Goal: Task Accomplishment & Management: Complete application form

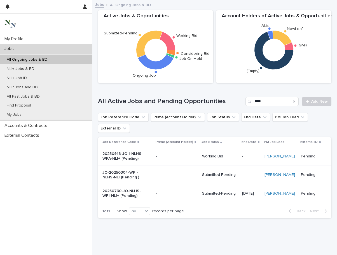
click at [27, 48] on div "Jobs" at bounding box center [46, 49] width 92 height 10
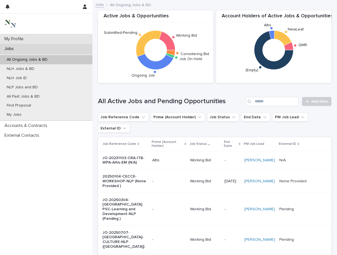
click at [22, 37] on p "My Profile" at bounding box center [15, 38] width 26 height 5
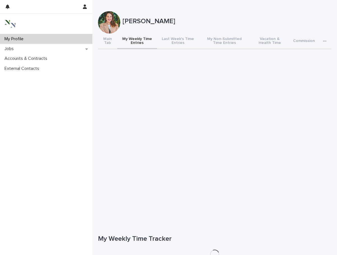
click at [132, 40] on button "My Weekly Time Entries" at bounding box center [137, 42] width 40 height 16
click at [314, 237] on link "Add New" at bounding box center [316, 239] width 29 height 9
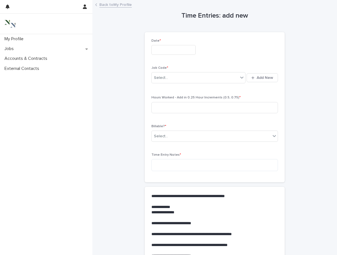
click at [159, 54] on input "text" at bounding box center [173, 50] width 44 height 10
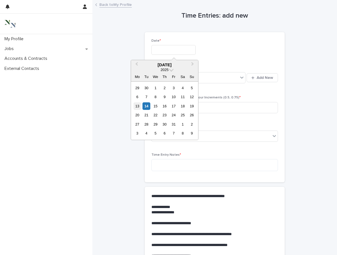
click at [136, 106] on div "13" at bounding box center [137, 106] width 8 height 8
type input "**********"
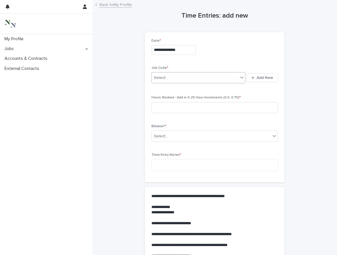
click at [164, 78] on div "Select..." at bounding box center [161, 78] width 14 height 6
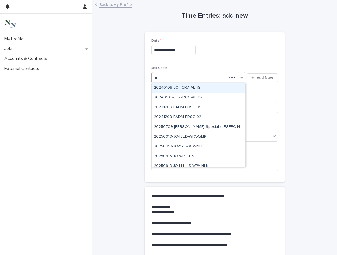
type input "***"
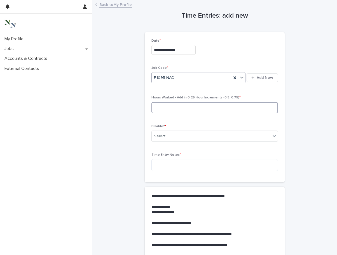
click at [157, 108] on input at bounding box center [214, 107] width 126 height 11
type input "***"
click at [168, 135] on input "text" at bounding box center [168, 136] width 1 height 5
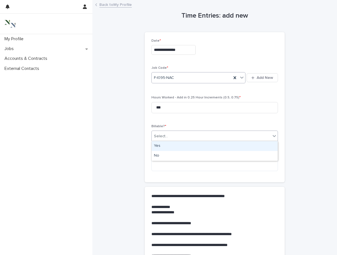
click at [168, 148] on div "Yes" at bounding box center [215, 146] width 126 height 10
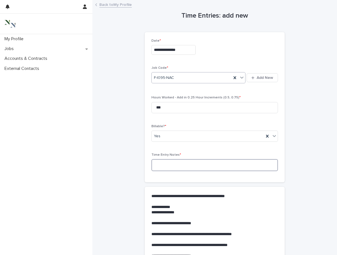
click at [164, 163] on textarea at bounding box center [214, 165] width 126 height 12
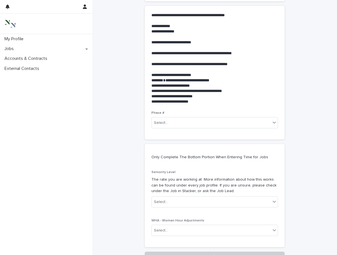
scroll to position [206, 0]
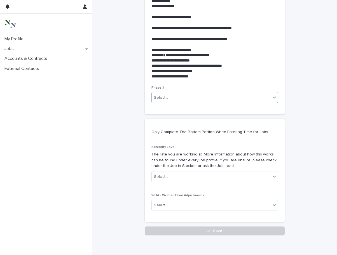
type textarea "**********"
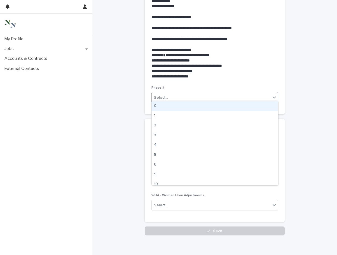
click at [179, 95] on div "Select..." at bounding box center [211, 97] width 119 height 9
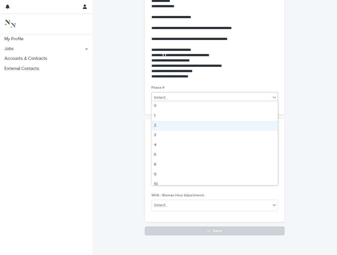
click at [167, 126] on div "2" at bounding box center [215, 126] width 126 height 10
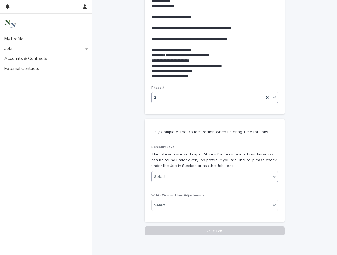
click at [166, 174] on div "Select..." at bounding box center [161, 177] width 14 height 6
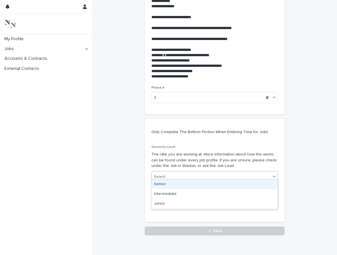
click at [165, 186] on div "Senior" at bounding box center [215, 185] width 126 height 10
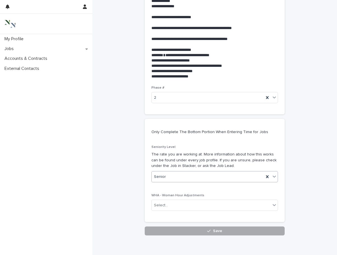
click at [170, 227] on button "Save" at bounding box center [215, 231] width 140 height 9
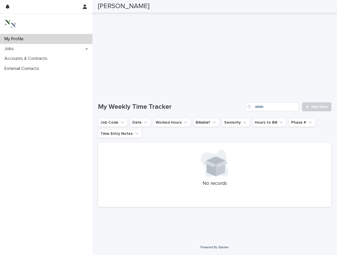
scroll to position [133, 0]
click at [311, 109] on link "Add New" at bounding box center [316, 106] width 29 height 9
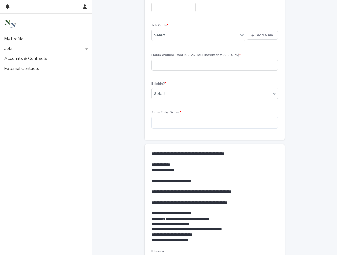
scroll to position [15, 0]
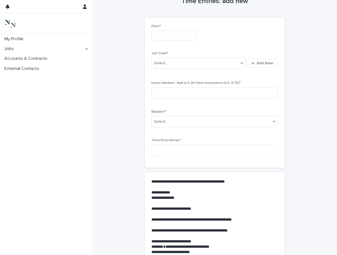
click at [164, 36] on input "text" at bounding box center [173, 35] width 44 height 10
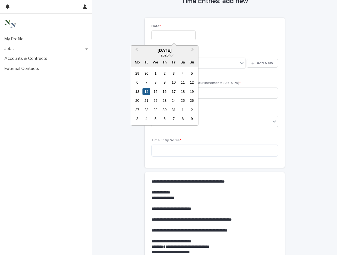
click at [146, 90] on div "14" at bounding box center [146, 92] width 8 height 8
type input "**********"
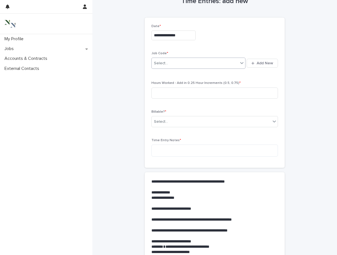
click at [167, 61] on div "Select..." at bounding box center [195, 63] width 86 height 9
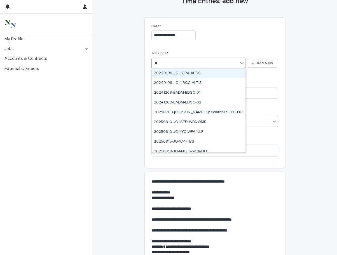
type input "***"
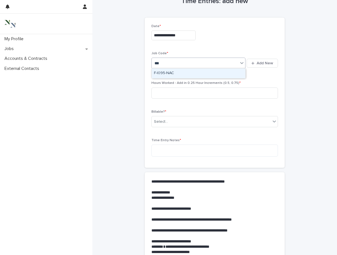
click at [170, 72] on div "F-I095-NAC" at bounding box center [199, 74] width 94 height 10
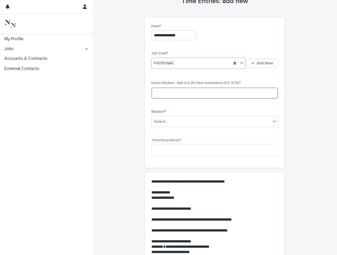
click at [166, 95] on input at bounding box center [214, 93] width 126 height 11
type input "****"
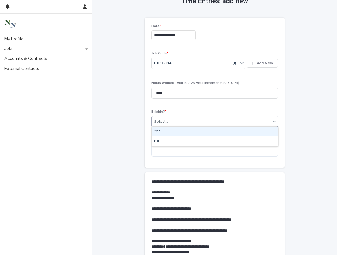
click at [167, 123] on div "Select..." at bounding box center [161, 122] width 14 height 6
click at [166, 130] on div "Yes" at bounding box center [215, 132] width 126 height 10
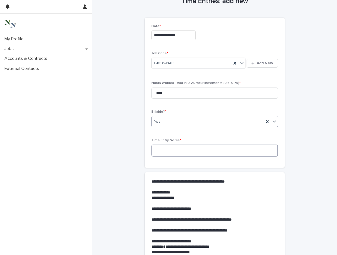
click at [165, 149] on textarea at bounding box center [214, 151] width 126 height 12
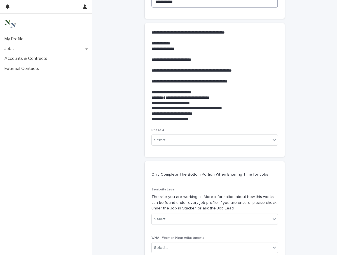
scroll to position [204, 0]
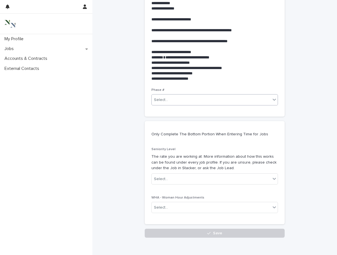
type textarea "**********"
click at [167, 97] on div "Select..." at bounding box center [161, 100] width 14 height 6
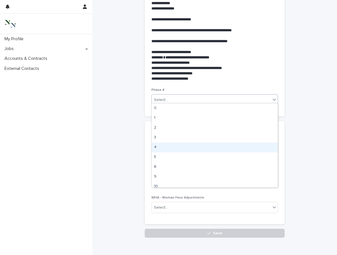
click at [158, 147] on div "4" at bounding box center [215, 148] width 126 height 10
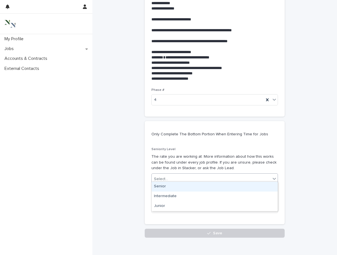
click at [164, 178] on div "Select..." at bounding box center [161, 179] width 14 height 6
click at [164, 187] on div "Senior" at bounding box center [215, 187] width 126 height 10
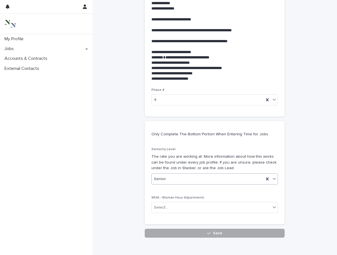
click at [164, 229] on button "Save" at bounding box center [215, 233] width 140 height 9
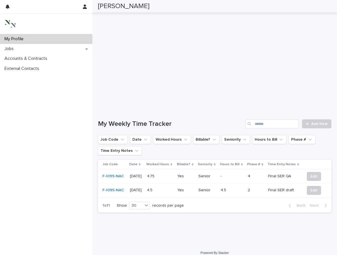
scroll to position [119, 0]
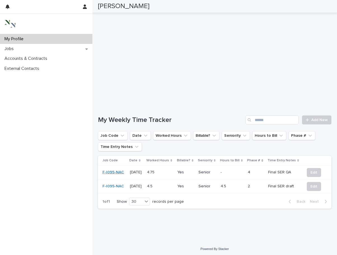
click at [114, 172] on link "F-I095-NAC" at bounding box center [113, 172] width 22 height 5
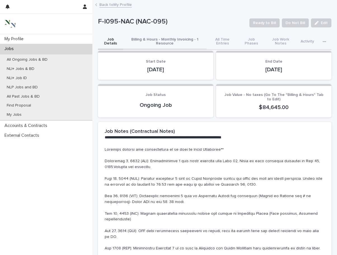
click at [170, 45] on button "Billing & Hours - Monthly Invoicing - 1 Resource" at bounding box center [164, 42] width 83 height 16
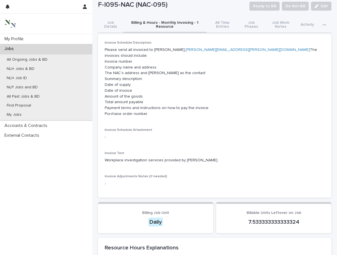
scroll to position [19, 0]
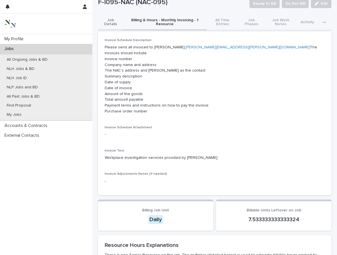
click at [113, 24] on button "Job Details" at bounding box center [110, 23] width 25 height 16
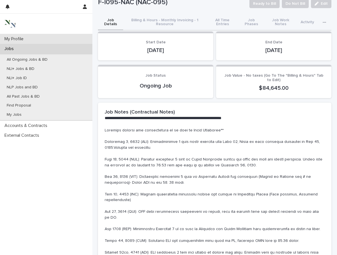
click at [22, 40] on p "My Profile" at bounding box center [15, 38] width 26 height 5
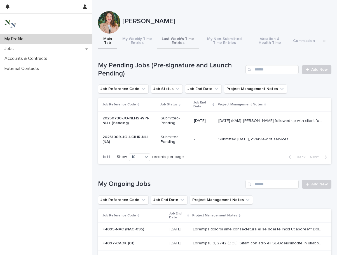
click at [179, 42] on button "Last Week's Time Entries" at bounding box center [178, 42] width 42 height 16
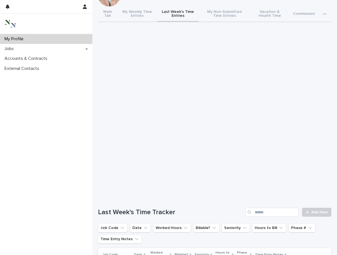
scroll to position [50, 0]
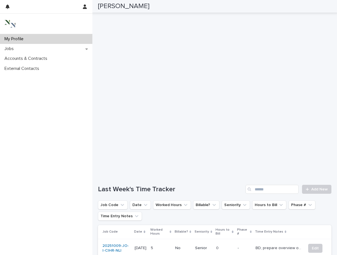
click at [320, 194] on div "Last Week's Time Tracker Add New Job Code Date Worked Hours Billable? Seniority…" at bounding box center [214, 236] width 233 height 102
click at [319, 189] on span "Add New" at bounding box center [319, 189] width 17 height 4
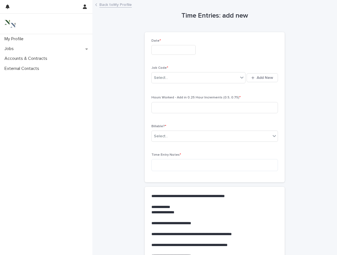
click at [167, 49] on input "text" at bounding box center [173, 50] width 44 height 10
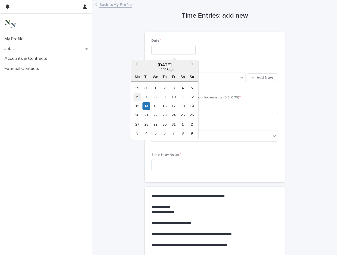
click at [137, 96] on div "6" at bounding box center [137, 97] width 8 height 8
type input "**********"
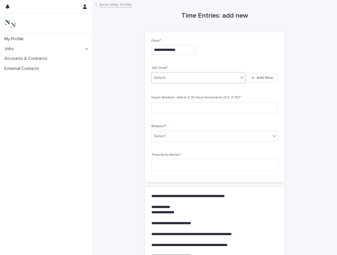
click at [166, 79] on div "Select..." at bounding box center [161, 78] width 14 height 6
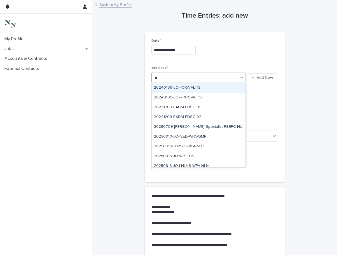
type input "*"
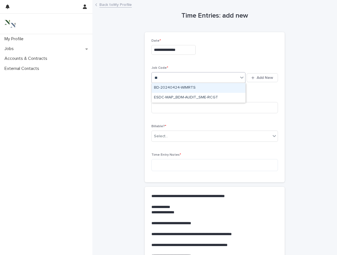
type input "*"
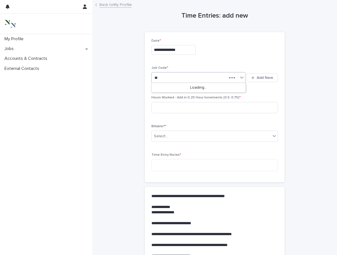
type input "*"
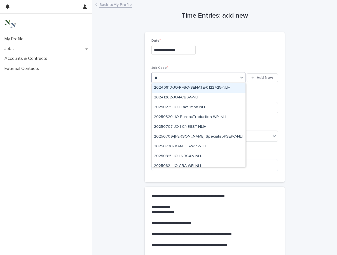
type input "*"
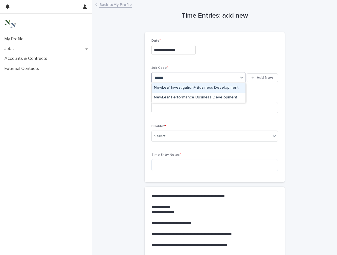
type input "*******"
click at [181, 88] on div "NewLeaf Investigation+ Business Development" at bounding box center [199, 88] width 94 height 10
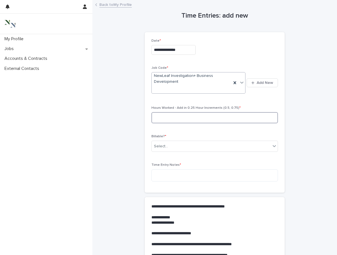
click at [168, 114] on input at bounding box center [214, 117] width 126 height 11
type input "***"
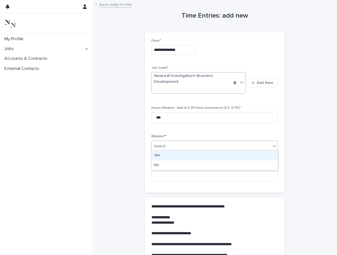
click at [164, 145] on div "Select..." at bounding box center [161, 147] width 14 height 6
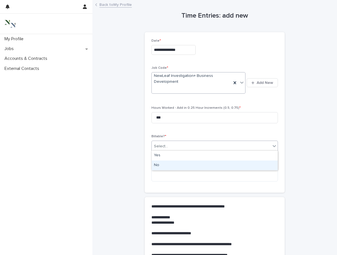
click at [163, 164] on div "No" at bounding box center [215, 166] width 126 height 10
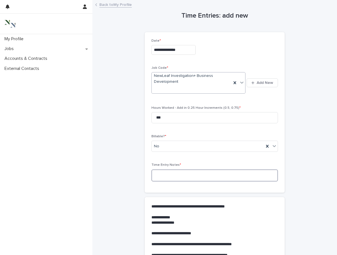
click at [163, 172] on textarea at bounding box center [214, 176] width 126 height 12
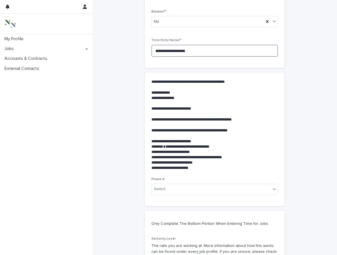
scroll to position [73, 0]
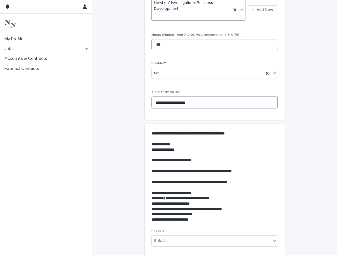
type textarea "**********"
click at [168, 44] on input "***" at bounding box center [214, 44] width 126 height 11
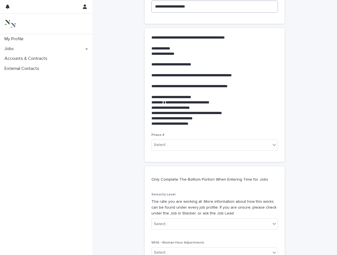
scroll to position [174, 0]
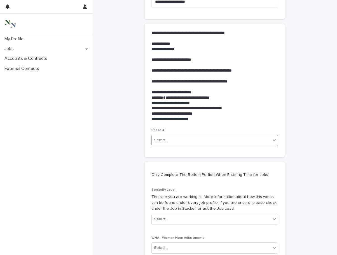
type input "***"
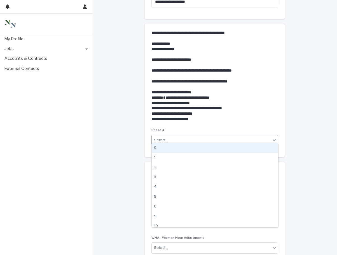
click at [170, 136] on div "Select..." at bounding box center [211, 140] width 119 height 9
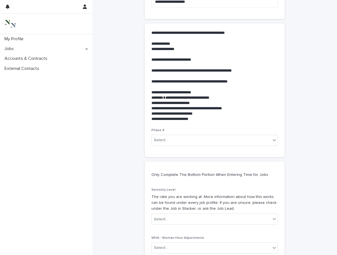
click at [187, 111] on p "**********" at bounding box center [213, 113] width 124 height 5
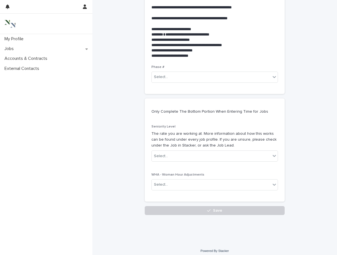
scroll to position [237, 0]
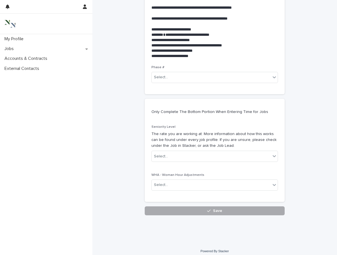
click at [178, 206] on button "Save" at bounding box center [215, 210] width 140 height 9
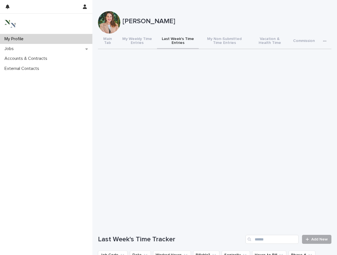
click at [322, 236] on link "Add New" at bounding box center [316, 239] width 29 height 9
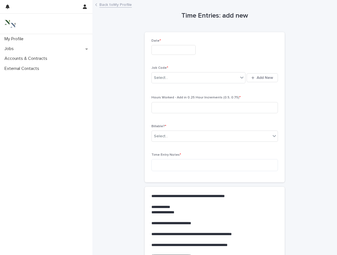
click at [159, 43] on div "Date *" at bounding box center [214, 49] width 126 height 20
click at [158, 49] on input "text" at bounding box center [173, 50] width 44 height 10
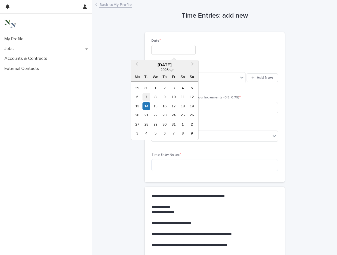
click at [147, 98] on div "7" at bounding box center [146, 97] width 8 height 8
type input "**********"
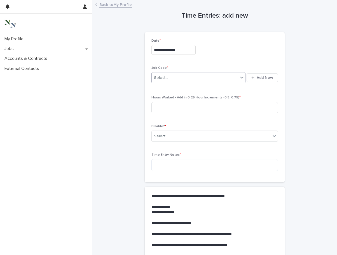
click at [159, 78] on div "Select..." at bounding box center [161, 78] width 14 height 6
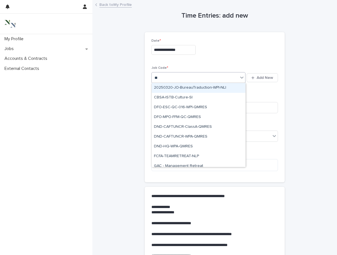
type input "*"
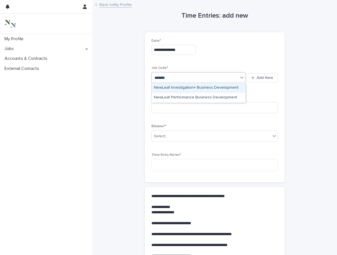
type input "********"
click at [169, 88] on div "NewLeaf Investigation+ Business Development" at bounding box center [199, 88] width 94 height 10
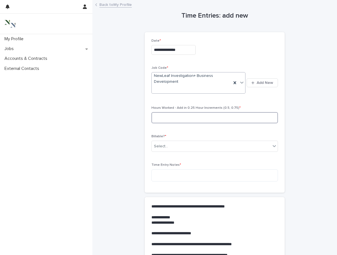
click at [162, 115] on input at bounding box center [214, 117] width 126 height 11
type input "*"
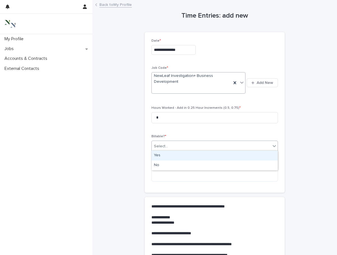
click at [161, 144] on div "Select..." at bounding box center [161, 147] width 14 height 6
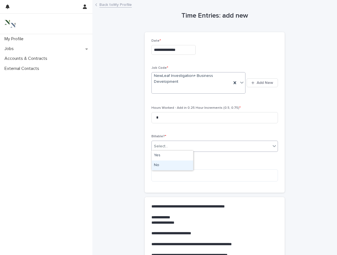
click at [159, 164] on div "No" at bounding box center [172, 166] width 41 height 10
click at [159, 176] on textarea at bounding box center [214, 176] width 126 height 12
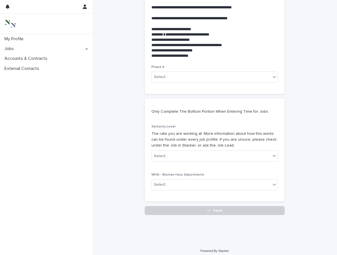
scroll to position [237, 0]
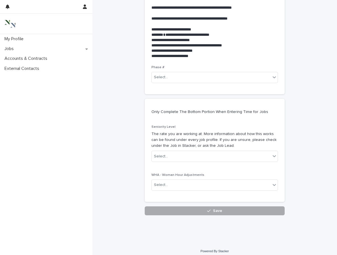
type textarea "**********"
click at [167, 206] on button "Save" at bounding box center [215, 210] width 140 height 9
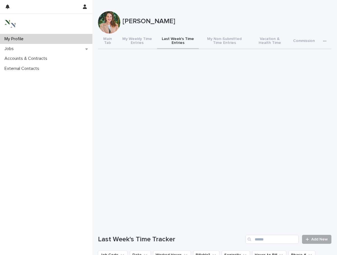
click at [316, 241] on span "Add New" at bounding box center [319, 240] width 17 height 4
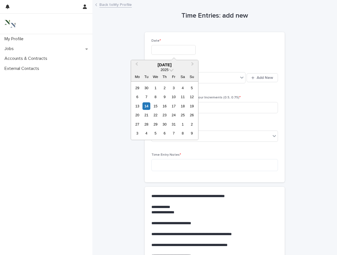
click at [159, 49] on input "text" at bounding box center [173, 50] width 44 height 10
click at [191, 88] on div "5" at bounding box center [192, 88] width 8 height 8
type input "**********"
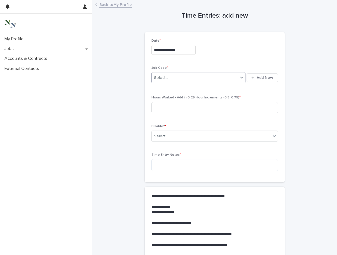
click at [168, 78] on input "text" at bounding box center [168, 78] width 1 height 5
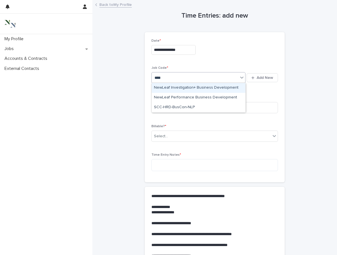
type input "*****"
click at [175, 85] on div "NewLeaf Investigation+ Business Development" at bounding box center [199, 88] width 94 height 10
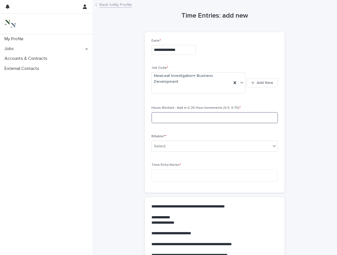
click at [165, 116] on input at bounding box center [214, 117] width 126 height 11
type input "*"
click at [166, 144] on div "Select..." at bounding box center [161, 147] width 14 height 6
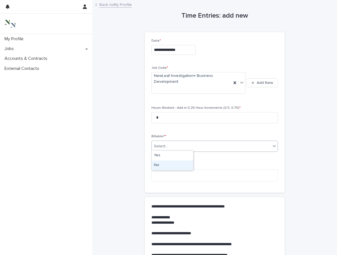
click at [163, 164] on div "No" at bounding box center [172, 166] width 41 height 10
click at [163, 175] on textarea at bounding box center [214, 176] width 126 height 12
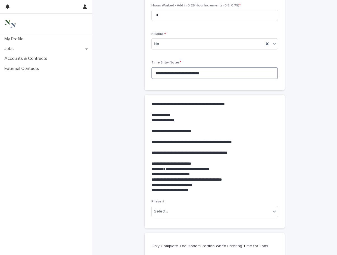
scroll to position [223, 0]
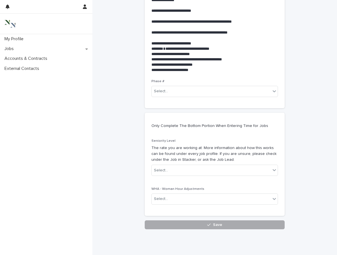
type textarea "**********"
click at [174, 220] on button "Save" at bounding box center [215, 224] width 140 height 9
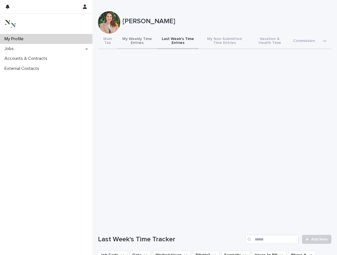
click at [142, 40] on button "My Weekly Time Entries" at bounding box center [137, 42] width 40 height 16
click at [178, 42] on button "Last Week's Time Entries" at bounding box center [178, 42] width 42 height 16
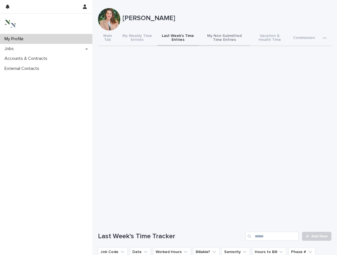
scroll to position [2, 0]
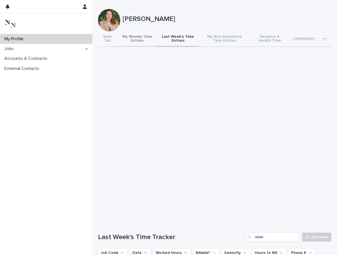
click at [135, 39] on button "My Weekly Time Entries" at bounding box center [137, 39] width 40 height 16
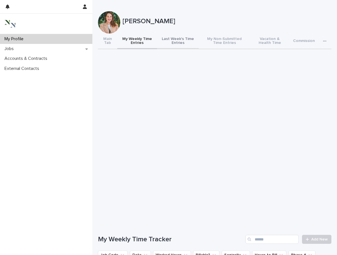
click at [181, 43] on button "Last Week's Time Entries" at bounding box center [178, 42] width 42 height 16
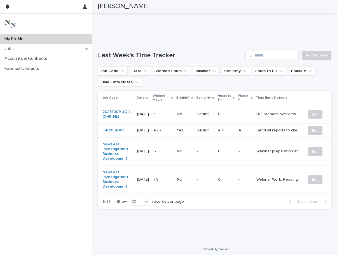
scroll to position [184, 0]
click at [314, 54] on span "Add New" at bounding box center [319, 56] width 17 height 4
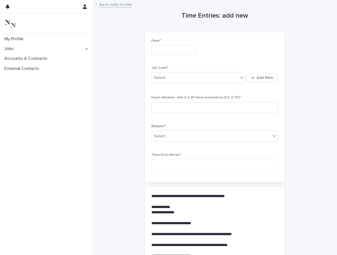
click at [164, 48] on input "text" at bounding box center [173, 50] width 44 height 10
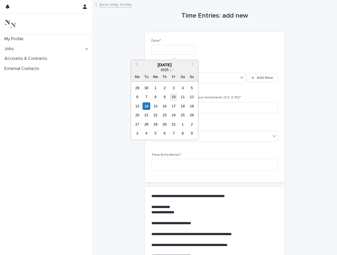
click at [174, 98] on div "10" at bounding box center [174, 97] width 8 height 8
type input "**********"
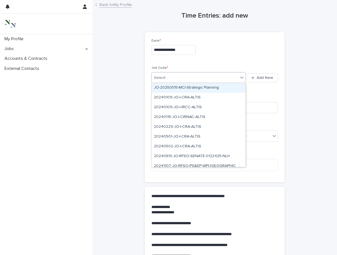
click at [162, 77] on div "Select..." at bounding box center [161, 78] width 14 height 6
type input "***"
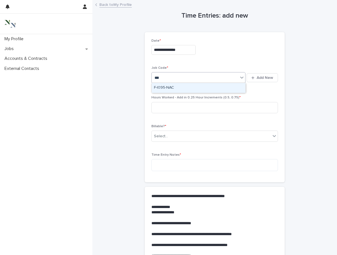
click at [159, 86] on div "F-I095-NAC" at bounding box center [199, 88] width 94 height 10
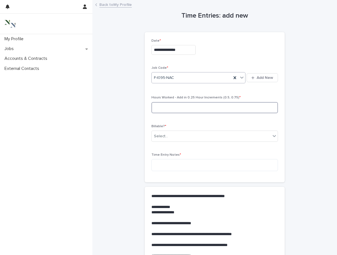
click at [161, 105] on input at bounding box center [214, 107] width 126 height 11
type input "*"
click at [159, 136] on div "Select..." at bounding box center [161, 136] width 14 height 6
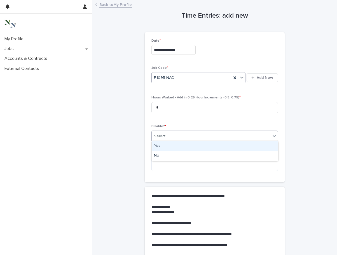
click at [159, 149] on div "Yes" at bounding box center [215, 146] width 126 height 10
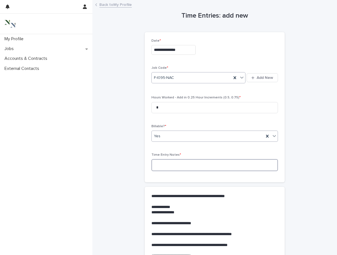
click at [160, 167] on textarea at bounding box center [214, 165] width 126 height 12
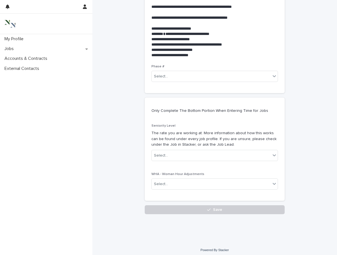
scroll to position [231, 0]
type textarea "**********"
click at [171, 151] on div "Select..." at bounding box center [211, 155] width 119 height 9
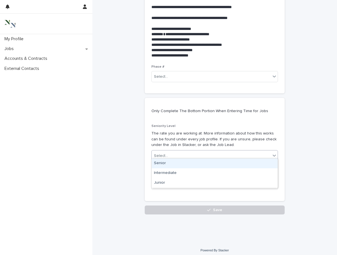
click at [165, 163] on div "Senior" at bounding box center [215, 164] width 126 height 10
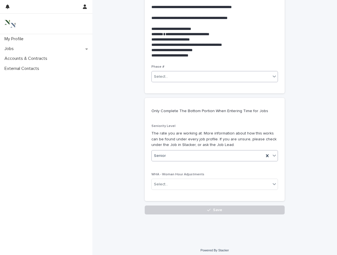
click at [167, 75] on div "Select..." at bounding box center [211, 76] width 119 height 9
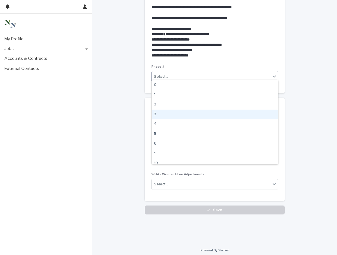
click at [161, 116] on div "3" at bounding box center [215, 115] width 126 height 10
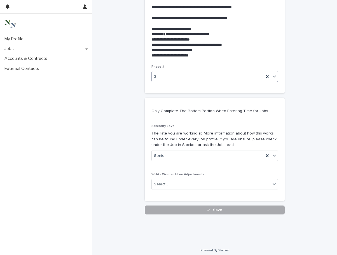
click at [167, 206] on button "Save" at bounding box center [215, 210] width 140 height 9
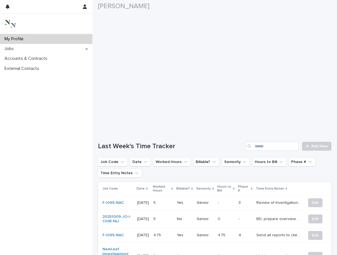
scroll to position [128, 0]
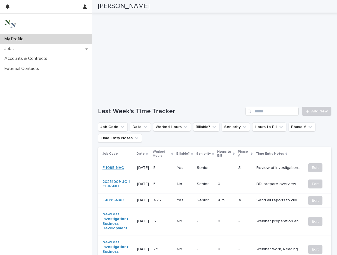
click at [115, 169] on link "F-I095-NAC" at bounding box center [113, 168] width 22 height 5
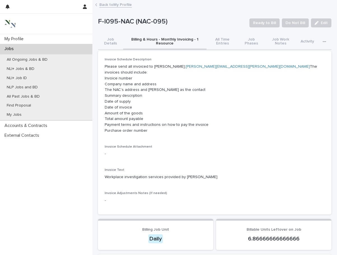
click at [189, 40] on button "Billing & Hours - Monthly Invoicing - 1 Resource" at bounding box center [164, 42] width 83 height 16
click at [113, 41] on button "Job Details" at bounding box center [110, 42] width 25 height 16
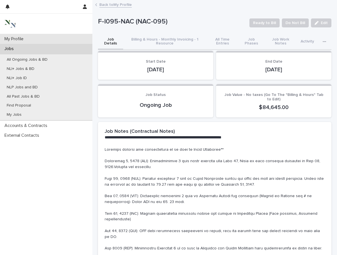
click at [39, 37] on div "My Profile" at bounding box center [46, 39] width 92 height 10
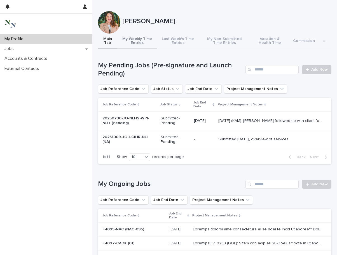
click at [143, 41] on button "My Weekly Time Entries" at bounding box center [137, 42] width 40 height 16
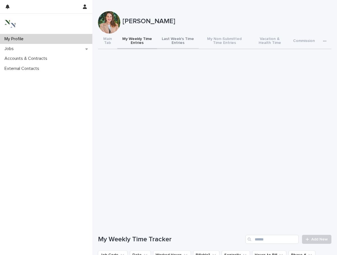
click at [178, 40] on button "Last Week's Time Entries" at bounding box center [178, 42] width 42 height 16
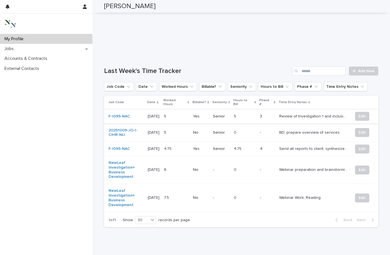
scroll to position [172, 0]
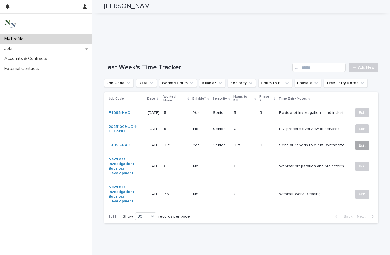
click at [337, 143] on span "Edit" at bounding box center [362, 146] width 7 height 6
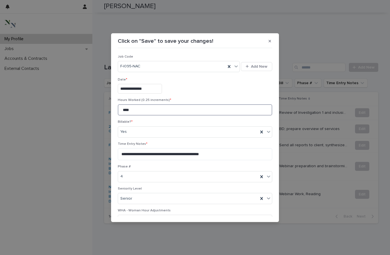
click at [124, 109] on input "****" at bounding box center [195, 109] width 154 height 11
drag, startPoint x: 133, startPoint y: 109, endPoint x: 121, endPoint y: 110, distance: 11.8
click at [121, 110] on input "****" at bounding box center [195, 109] width 154 height 11
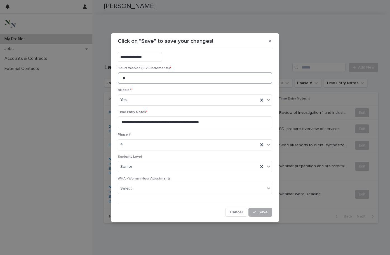
scroll to position [31, 0]
type input "*"
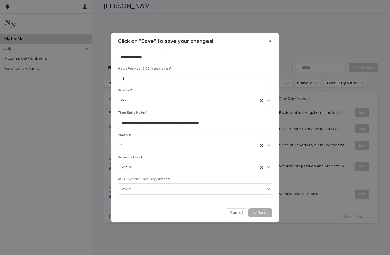
click at [262, 213] on span "Save" at bounding box center [262, 213] width 9 height 4
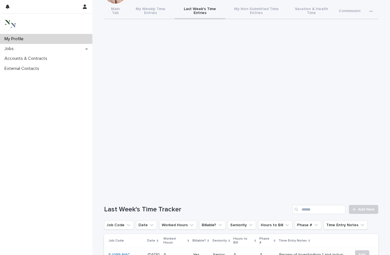
scroll to position [30, 0]
click at [337, 207] on icon at bounding box center [353, 209] width 3 height 4
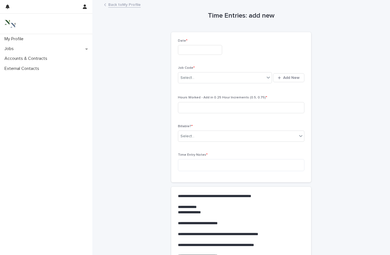
click at [186, 48] on input "text" at bounding box center [200, 50] width 44 height 10
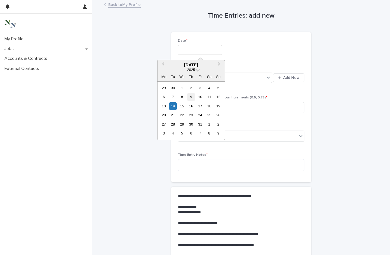
click at [192, 97] on div "9" at bounding box center [191, 97] width 8 height 8
type input "**********"
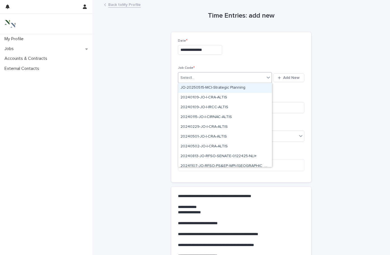
click at [189, 79] on div "Select..." at bounding box center [187, 78] width 14 height 6
type input "***"
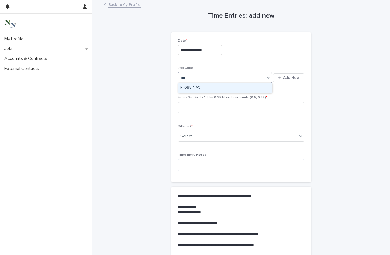
click at [189, 84] on div "F-I095-NAC" at bounding box center [225, 88] width 94 height 10
click at [186, 109] on input at bounding box center [241, 107] width 126 height 11
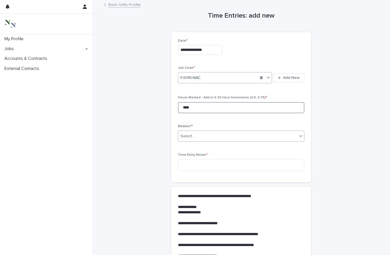
type input "****"
click at [191, 135] on div "Select..." at bounding box center [187, 136] width 14 height 6
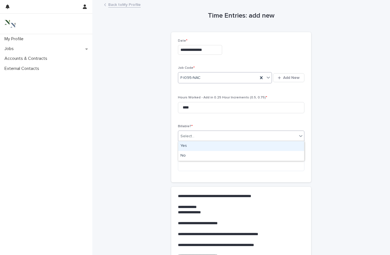
click at [191, 146] on div "Yes" at bounding box center [241, 146] width 126 height 10
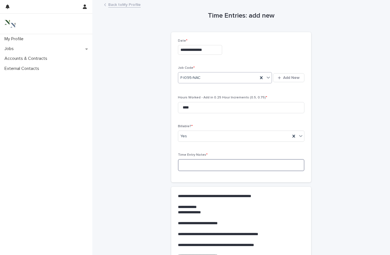
click at [188, 165] on textarea at bounding box center [241, 165] width 126 height 12
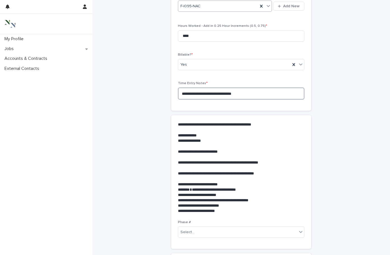
scroll to position [145, 0]
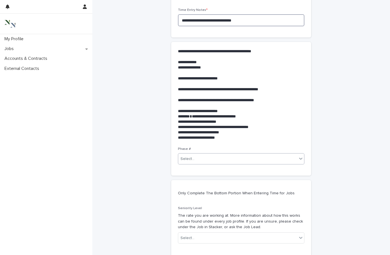
type textarea "**********"
click at [195, 158] on input "text" at bounding box center [195, 159] width 1 height 5
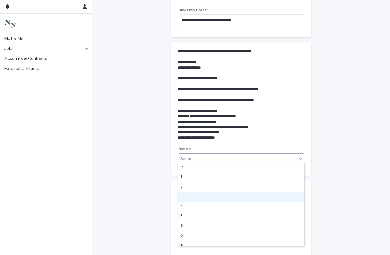
click at [190, 199] on div "3" at bounding box center [241, 197] width 126 height 10
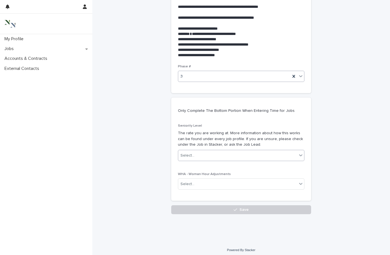
scroll to position [227, 0]
click at [191, 153] on div "Select..." at bounding box center [187, 156] width 14 height 6
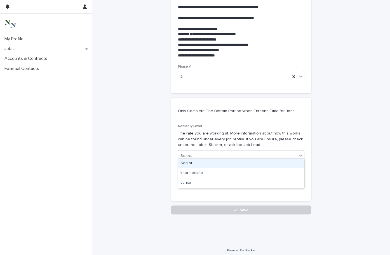
click at [189, 161] on div "Senior" at bounding box center [241, 164] width 126 height 10
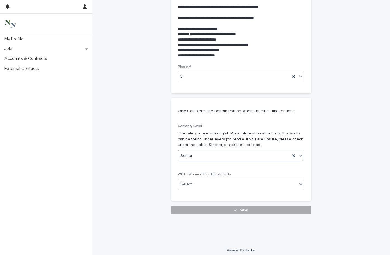
click at [194, 210] on button "Save" at bounding box center [241, 210] width 140 height 9
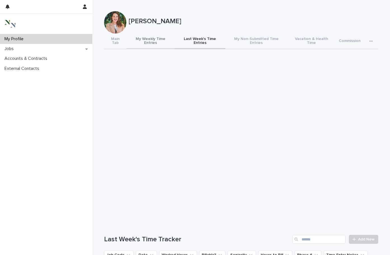
click at [145, 39] on button "My Weekly Time Entries" at bounding box center [150, 42] width 48 height 16
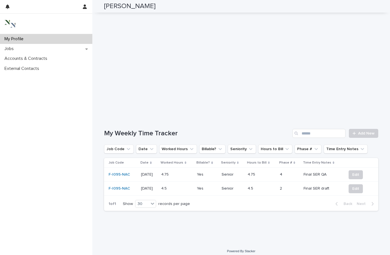
scroll to position [106, 0]
click at [337, 132] on div at bounding box center [355, 134] width 6 height 4
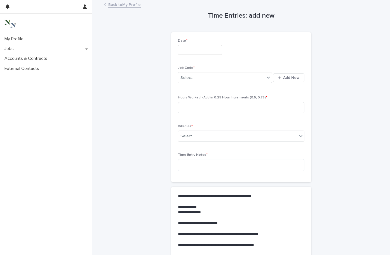
click at [198, 45] on input "text" at bounding box center [200, 50] width 44 height 10
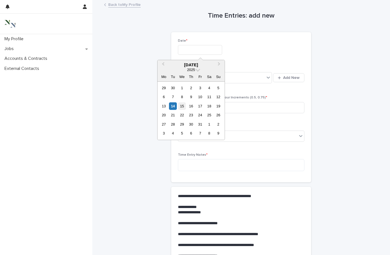
click at [182, 106] on div "15" at bounding box center [182, 106] width 8 height 8
type input "**********"
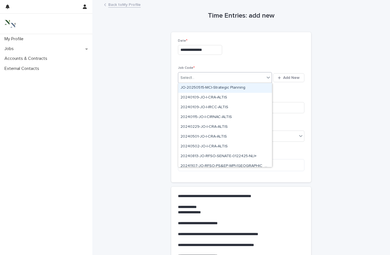
click at [195, 78] on input "text" at bounding box center [195, 78] width 1 height 5
type input "***"
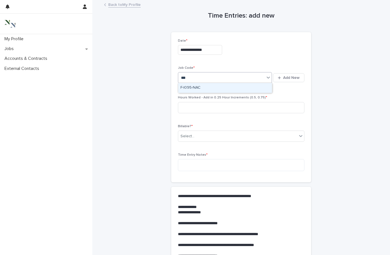
click at [193, 85] on div "F-I095-NAC" at bounding box center [225, 88] width 94 height 10
click at [188, 108] on input at bounding box center [241, 107] width 126 height 11
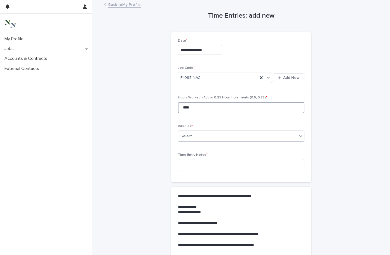
type input "****"
click at [191, 133] on div "Select..." at bounding box center [187, 136] width 14 height 6
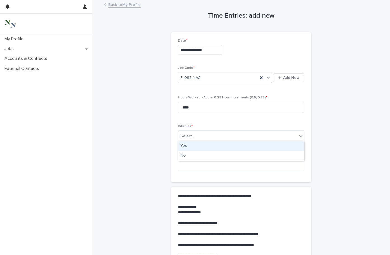
click at [190, 145] on div "Yes" at bounding box center [241, 146] width 126 height 10
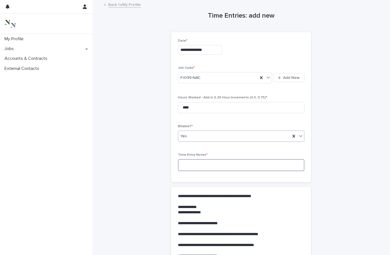
click at [187, 162] on textarea at bounding box center [241, 165] width 126 height 12
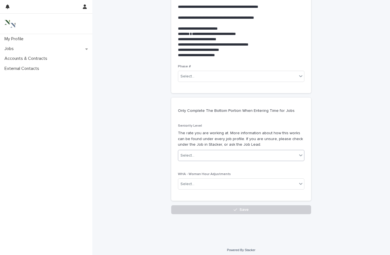
scroll to position [227, 0]
type textarea "**********"
click at [190, 153] on div "Select..." at bounding box center [187, 156] width 14 height 6
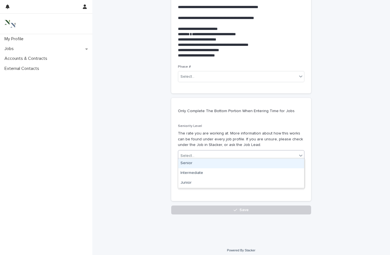
click at [189, 163] on div "Senior" at bounding box center [241, 164] width 126 height 10
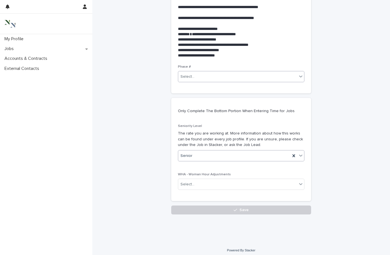
click at [201, 76] on div "Select..." at bounding box center [237, 76] width 119 height 9
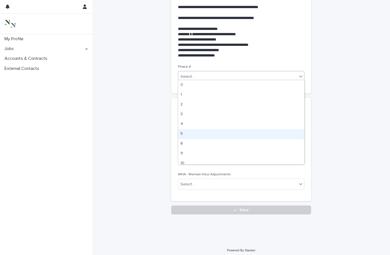
click at [189, 133] on div "5" at bounding box center [241, 134] width 126 height 10
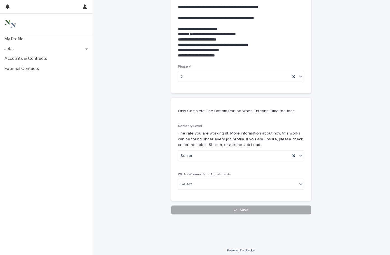
click at [198, 206] on button "Save" at bounding box center [241, 210] width 140 height 9
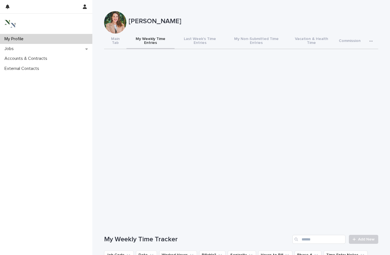
scroll to position [119, 0]
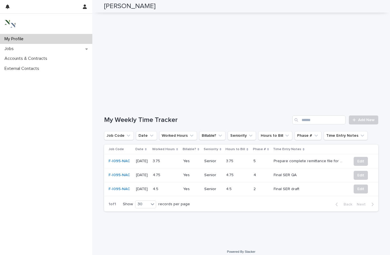
click at [337, 121] on div "My Weekly Time Tracker Add New Job Code Date Worked Hours Billable? Seniority H…" at bounding box center [241, 164] width 274 height 96
click at [337, 118] on span "Add New" at bounding box center [366, 120] width 17 height 4
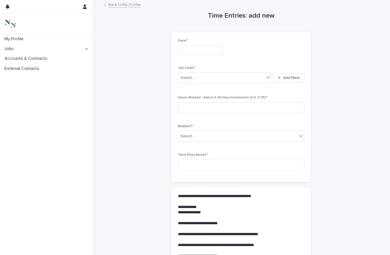
scroll to position [0, 0]
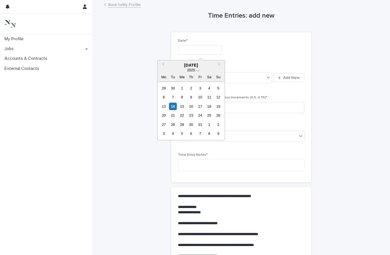
click at [185, 52] on input "text" at bounding box center [200, 50] width 44 height 10
click at [171, 107] on div "14" at bounding box center [173, 106] width 8 height 8
type input "**********"
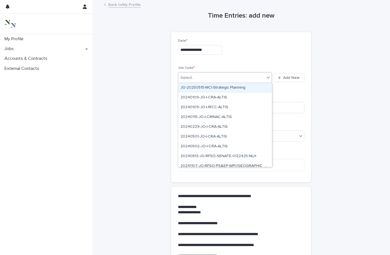
click at [191, 76] on div "Select..." at bounding box center [187, 78] width 14 height 6
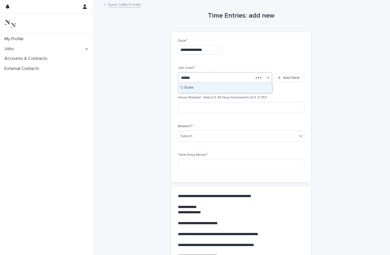
type input "*******"
click at [187, 107] on input at bounding box center [241, 107] width 126 height 11
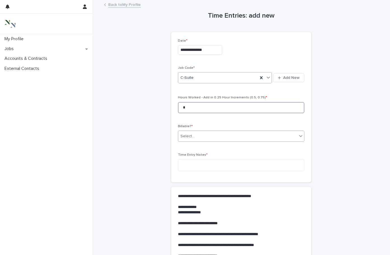
type input "*"
click at [186, 133] on div "Select..." at bounding box center [187, 136] width 14 height 6
click at [186, 155] on div "No" at bounding box center [198, 156] width 41 height 10
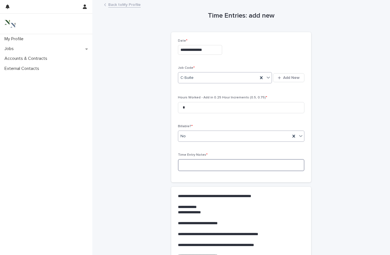
click at [185, 162] on textarea at bounding box center [241, 165] width 126 height 12
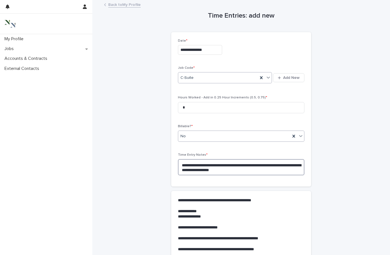
scroll to position [6, 0]
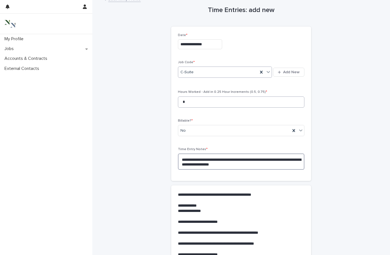
type textarea "**********"
click at [196, 100] on input "*" at bounding box center [241, 102] width 126 height 11
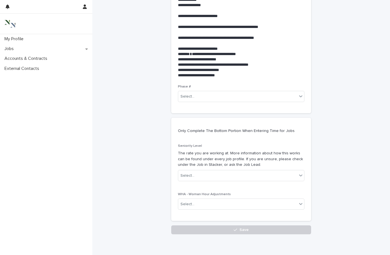
scroll to position [213, 0]
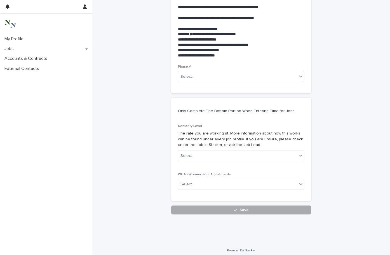
type input "*"
click at [202, 207] on button "Save" at bounding box center [241, 210] width 140 height 9
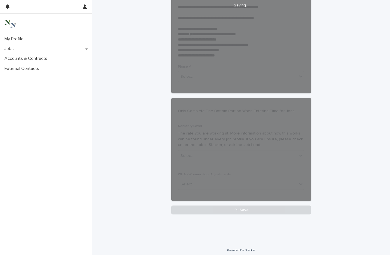
scroll to position [231, 0]
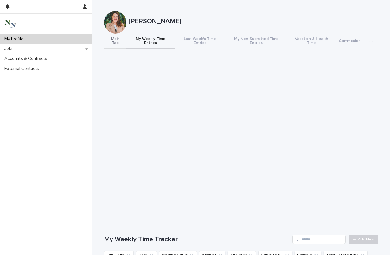
click at [122, 41] on button "Main Tab" at bounding box center [115, 42] width 22 height 16
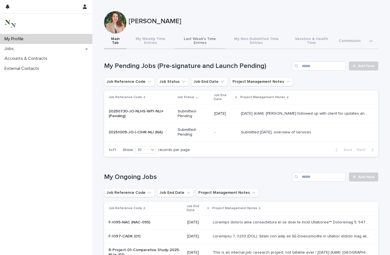
click at [184, 39] on button "Last Week's Time Entries" at bounding box center [200, 42] width 51 height 16
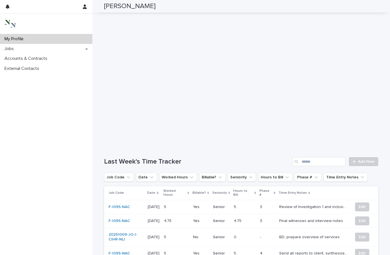
scroll to position [87, 0]
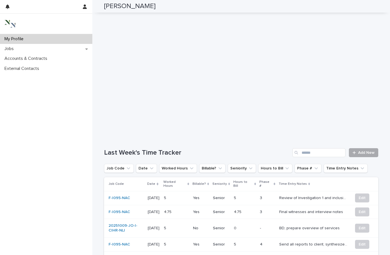
click at [337, 153] on link "Add New" at bounding box center [363, 152] width 29 height 9
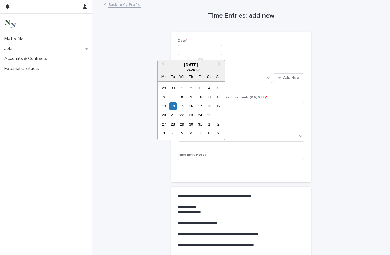
click at [189, 49] on input "text" at bounding box center [200, 50] width 44 height 10
click at [183, 98] on div "8" at bounding box center [182, 97] width 8 height 8
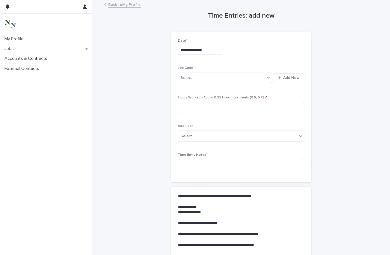
type input "**********"
click at [192, 79] on div "Select..." at bounding box center [187, 78] width 14 height 6
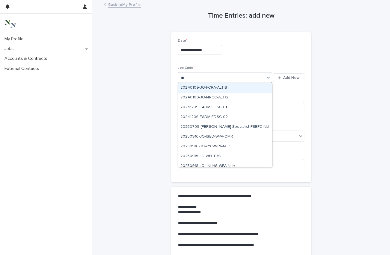
type input "***"
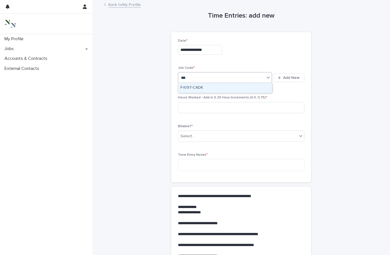
click at [189, 87] on div "F-I097-CADK" at bounding box center [225, 88] width 94 height 10
click at [188, 105] on input at bounding box center [241, 107] width 126 height 11
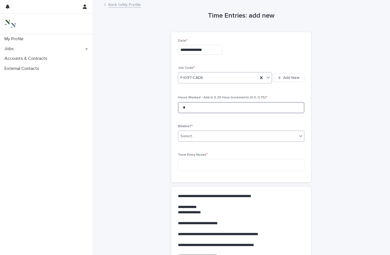
type input "*"
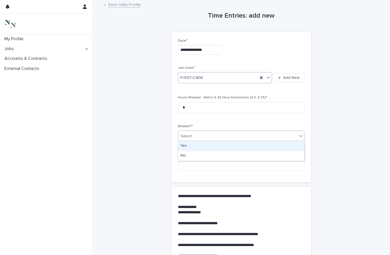
click at [187, 135] on div "Select..." at bounding box center [187, 136] width 14 height 6
click at [187, 145] on div "Yes" at bounding box center [241, 146] width 126 height 10
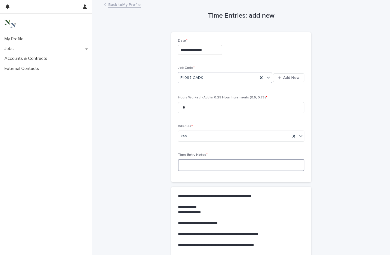
click at [187, 163] on textarea at bounding box center [241, 165] width 126 height 12
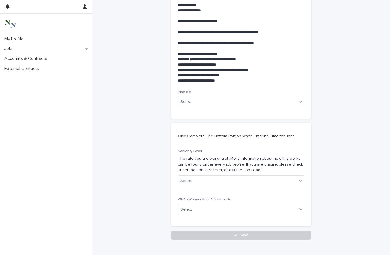
scroll to position [217, 0]
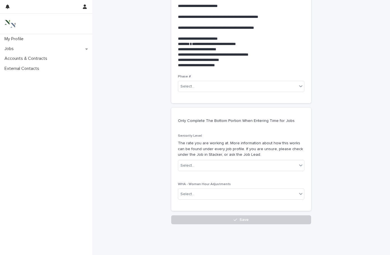
type textarea "**********"
click at [202, 91] on div "Phase # Select..." at bounding box center [241, 86] width 126 height 22
click at [201, 87] on div "Select..." at bounding box center [237, 86] width 119 height 9
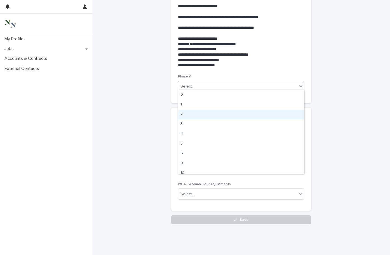
click at [193, 113] on div "2" at bounding box center [241, 115] width 126 height 10
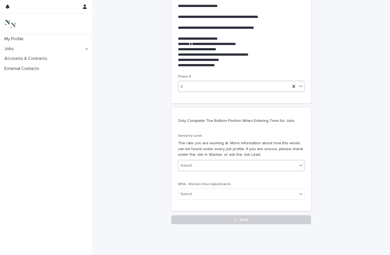
click at [191, 163] on div "Select..." at bounding box center [187, 166] width 14 height 6
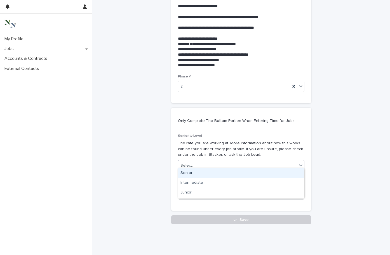
click at [188, 174] on div "Senior" at bounding box center [241, 173] width 126 height 10
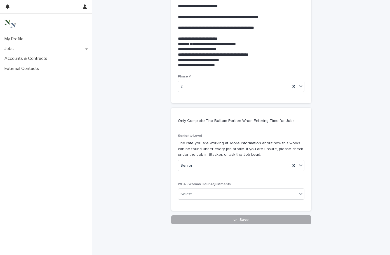
click at [189, 221] on button "Save" at bounding box center [241, 219] width 140 height 9
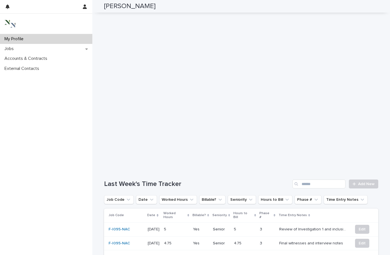
scroll to position [56, 0]
click at [337, 181] on span "Add New" at bounding box center [366, 183] width 17 height 4
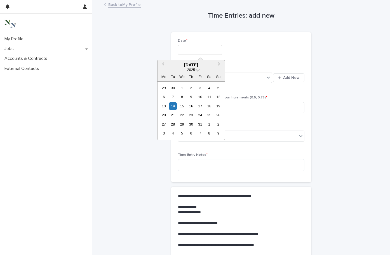
click at [198, 51] on input "text" at bounding box center [200, 50] width 44 height 10
click at [246, 37] on div "Date * Job Code * Select... Add New Hours Worked - Add in 0.25 Hour Increments …" at bounding box center [241, 107] width 140 height 151
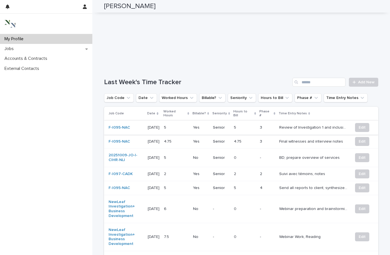
scroll to position [159, 0]
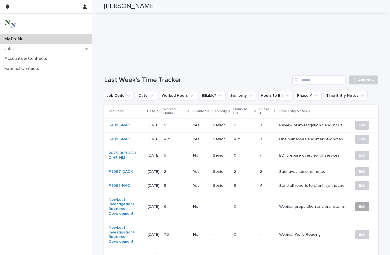
click at [337, 204] on span "Edit" at bounding box center [362, 207] width 7 height 6
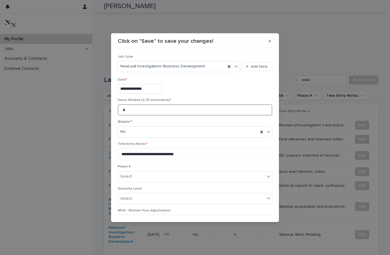
click at [129, 111] on input "*" at bounding box center [195, 109] width 154 height 11
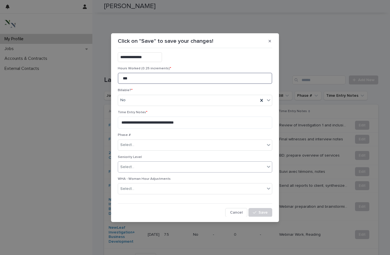
scroll to position [31, 0]
type input "***"
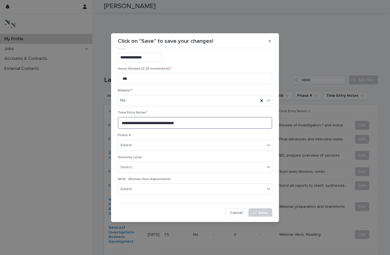
click at [199, 124] on textarea "**********" at bounding box center [195, 123] width 154 height 12
type textarea "**********"
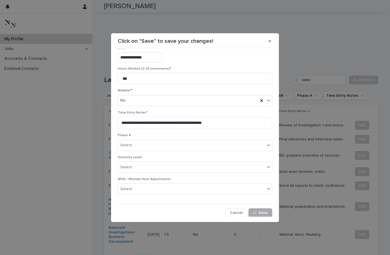
click at [261, 212] on span "Save" at bounding box center [262, 213] width 9 height 4
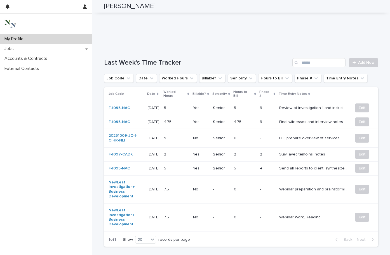
scroll to position [179, 0]
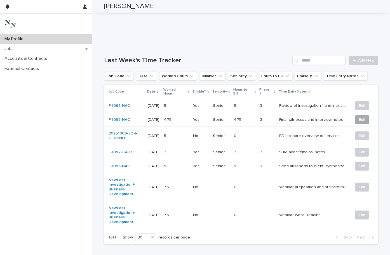
click at [337, 117] on span "Edit" at bounding box center [362, 120] width 7 height 6
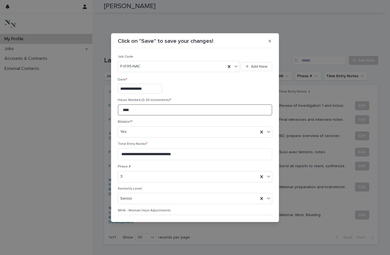
click at [124, 110] on input "****" at bounding box center [195, 109] width 154 height 11
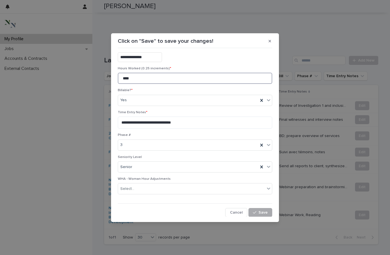
scroll to position [31, 0]
type input "****"
click at [261, 209] on button "Save" at bounding box center [260, 212] width 24 height 9
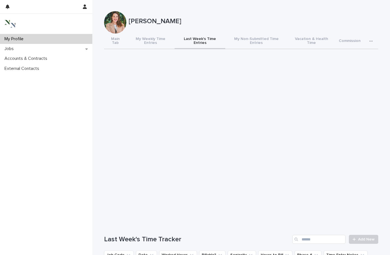
scroll to position [0, 0]
click at [156, 41] on button "My Weekly Time Entries" at bounding box center [150, 42] width 48 height 16
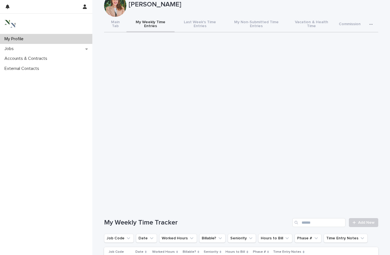
scroll to position [18, 0]
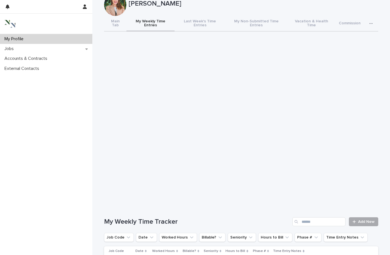
click at [337, 220] on span "Add New" at bounding box center [366, 222] width 17 height 4
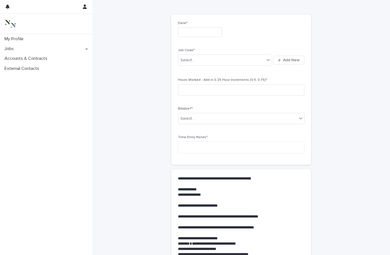
click at [185, 33] on input "text" at bounding box center [200, 32] width 44 height 10
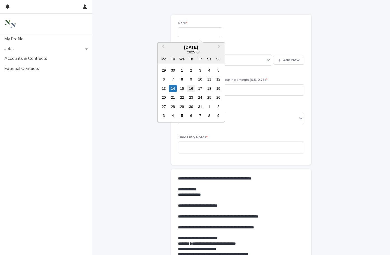
click at [192, 88] on div "16" at bounding box center [191, 89] width 8 height 8
type input "**********"
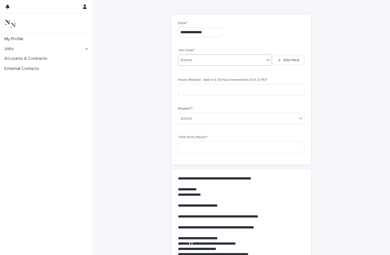
click at [192, 62] on div "Select..." at bounding box center [187, 60] width 14 height 6
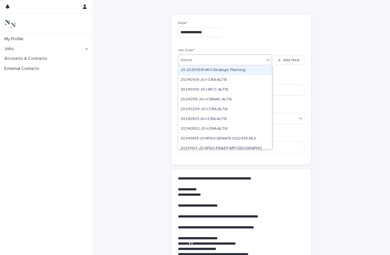
type input "*"
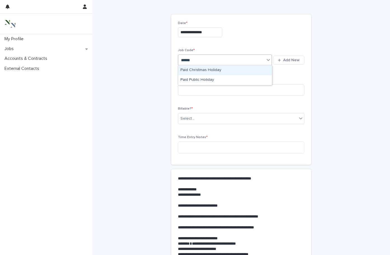
type input "*******"
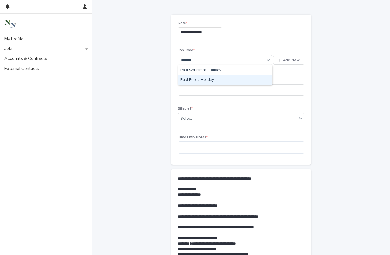
click at [198, 80] on div "Paid Public Holiday" at bounding box center [225, 80] width 94 height 10
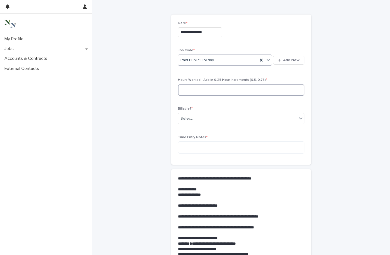
click at [193, 87] on input at bounding box center [241, 89] width 126 height 11
type input "***"
click at [195, 118] on input "text" at bounding box center [195, 118] width 1 height 5
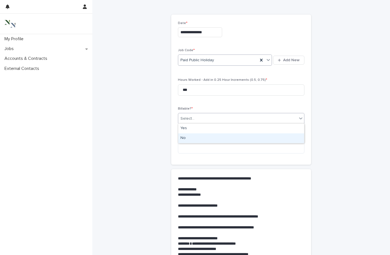
click at [192, 137] on div "No" at bounding box center [241, 138] width 126 height 10
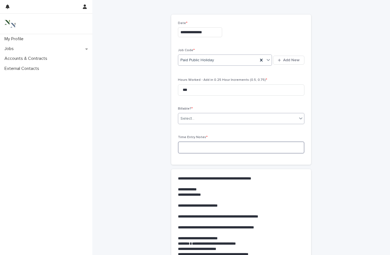
click at [191, 146] on textarea at bounding box center [241, 148] width 126 height 12
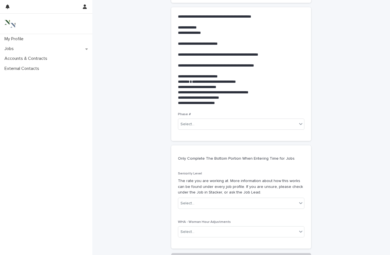
scroll to position [227, 0]
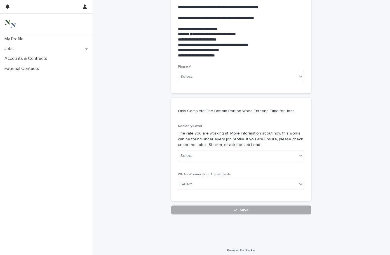
type textarea "**********"
click at [209, 206] on button "Save" at bounding box center [241, 210] width 140 height 9
